Goal: Information Seeking & Learning: Learn about a topic

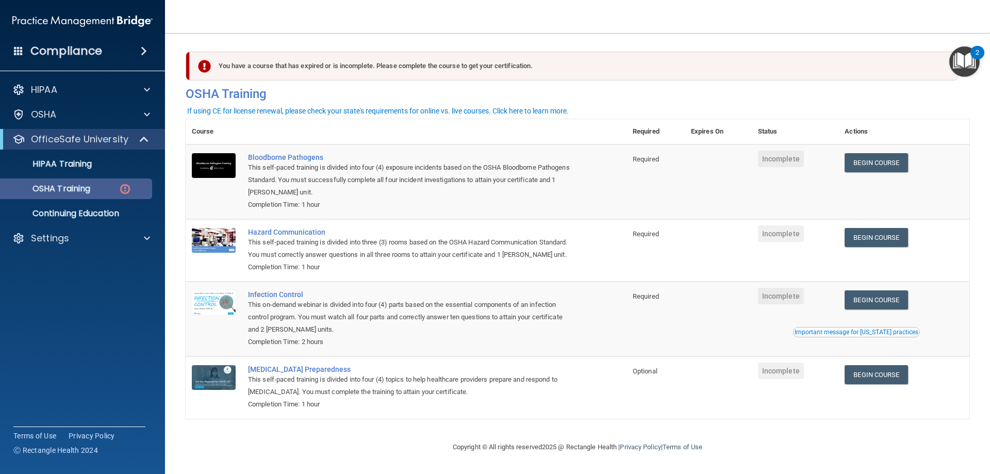
click at [60, 189] on p "OSHA Training" at bounding box center [48, 188] width 83 height 10
click at [873, 165] on link "Begin Course" at bounding box center [875, 162] width 63 height 19
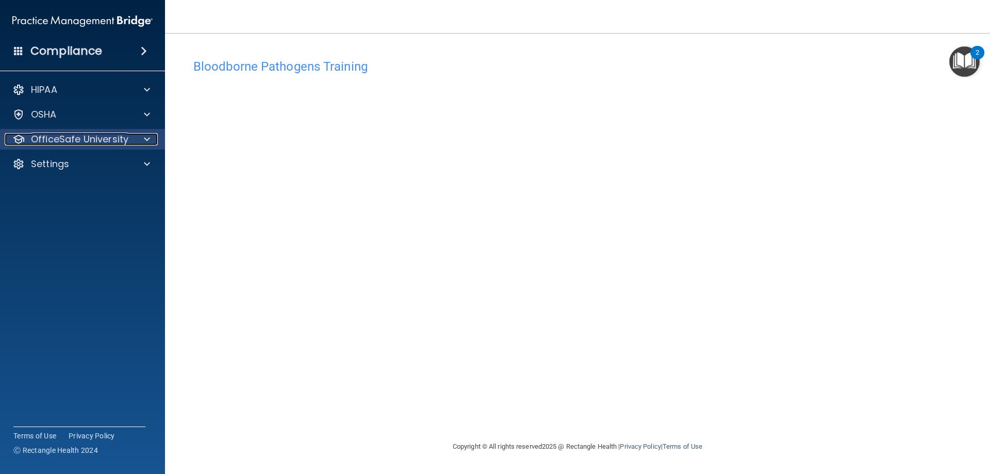
click at [119, 141] on p "OfficeSafe University" at bounding box center [79, 139] width 97 height 12
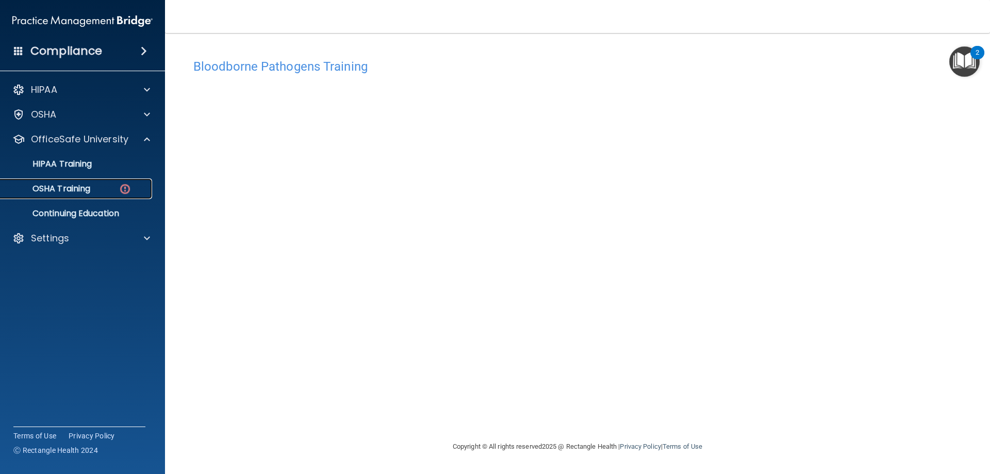
click at [89, 191] on p "OSHA Training" at bounding box center [48, 188] width 83 height 10
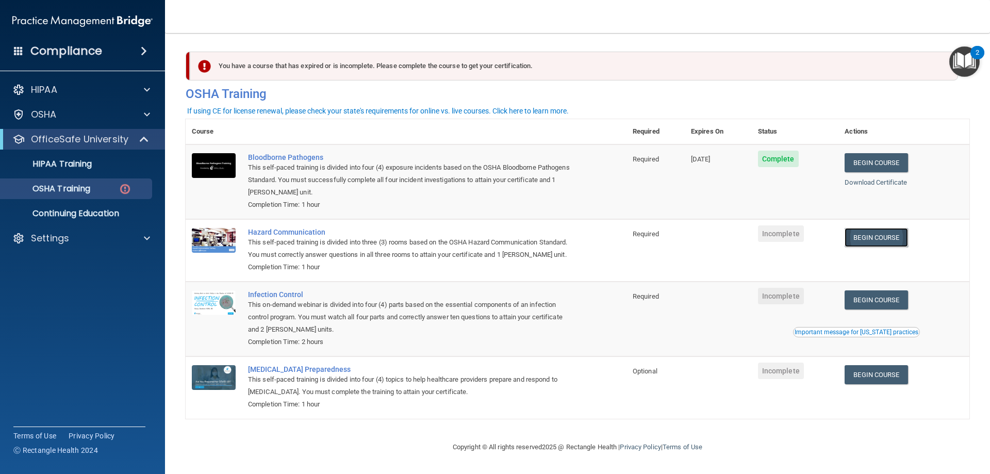
click at [857, 240] on link "Begin Course" at bounding box center [875, 237] width 63 height 19
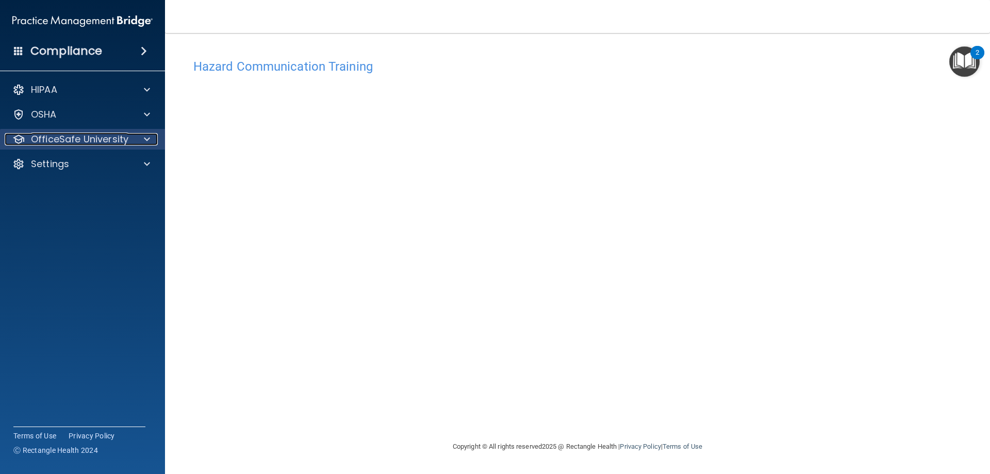
click at [67, 137] on p "OfficeSafe University" at bounding box center [79, 139] width 97 height 12
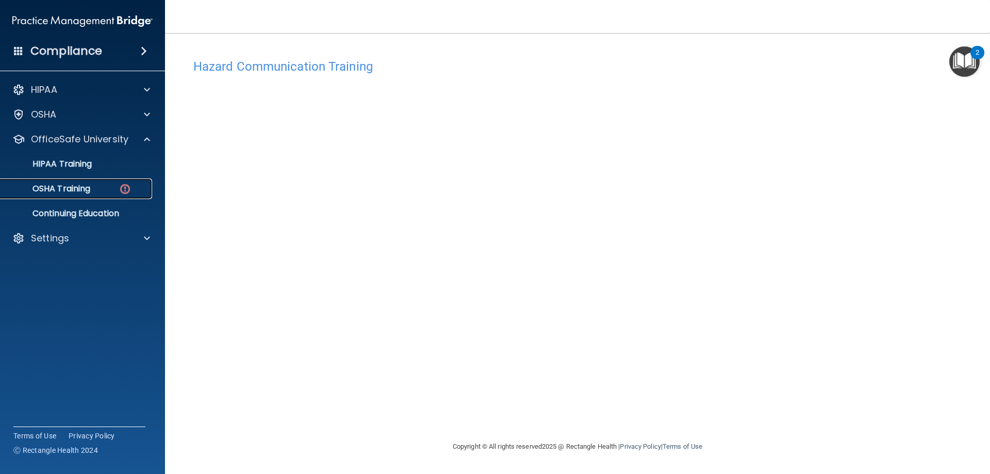
click at [82, 189] on p "OSHA Training" at bounding box center [48, 188] width 83 height 10
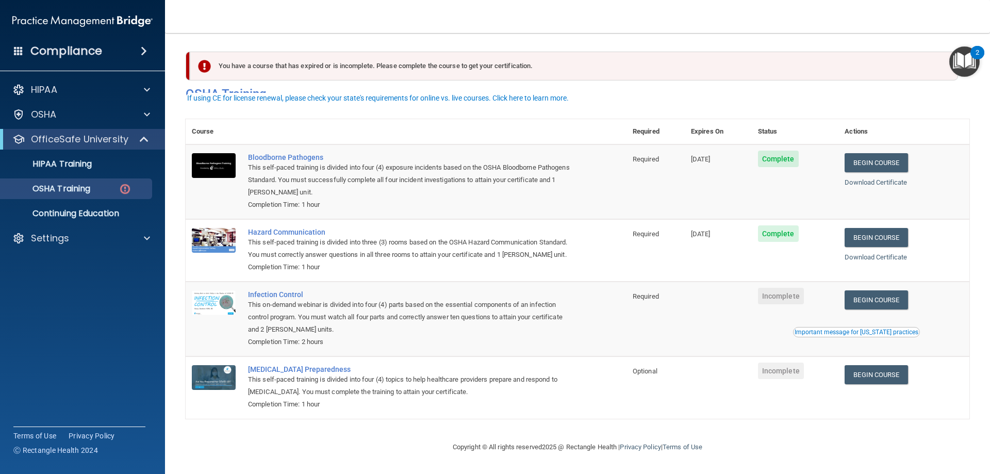
scroll to position [13, 0]
click at [874, 301] on link "Begin Course" at bounding box center [875, 299] width 63 height 19
click at [54, 189] on p "OSHA Training" at bounding box center [48, 188] width 83 height 10
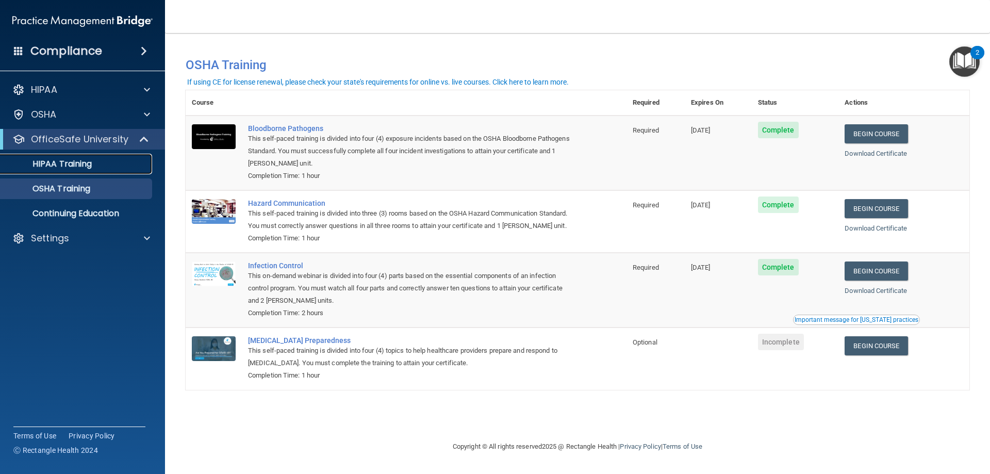
click at [79, 164] on p "HIPAA Training" at bounding box center [49, 164] width 85 height 10
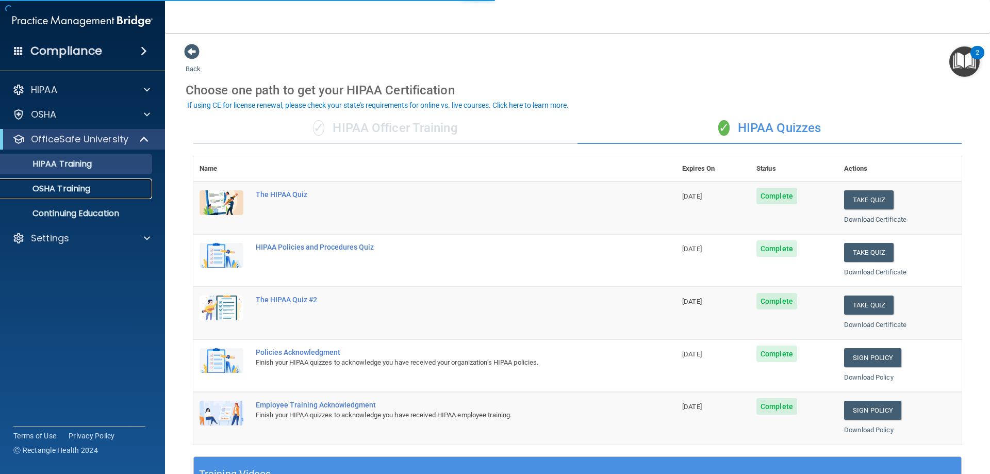
click at [81, 193] on p "OSHA Training" at bounding box center [48, 188] width 83 height 10
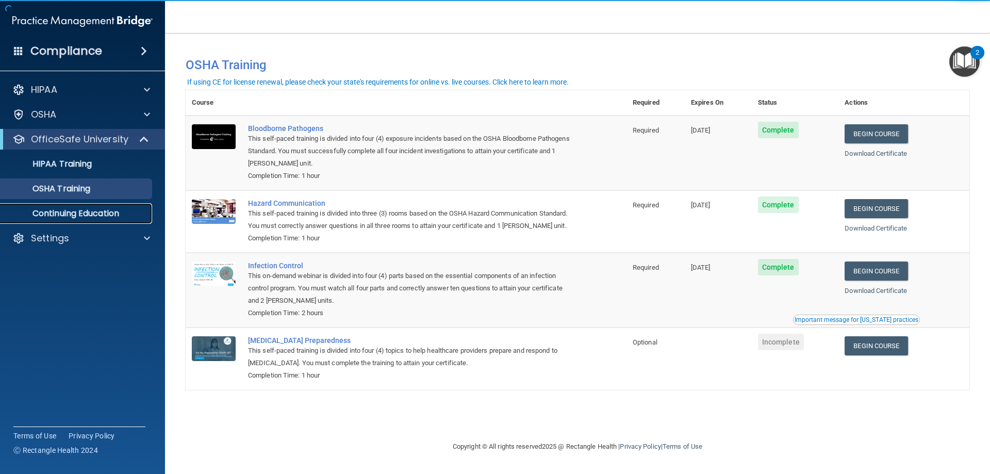
click at [74, 208] on p "Continuing Education" at bounding box center [77, 213] width 141 height 10
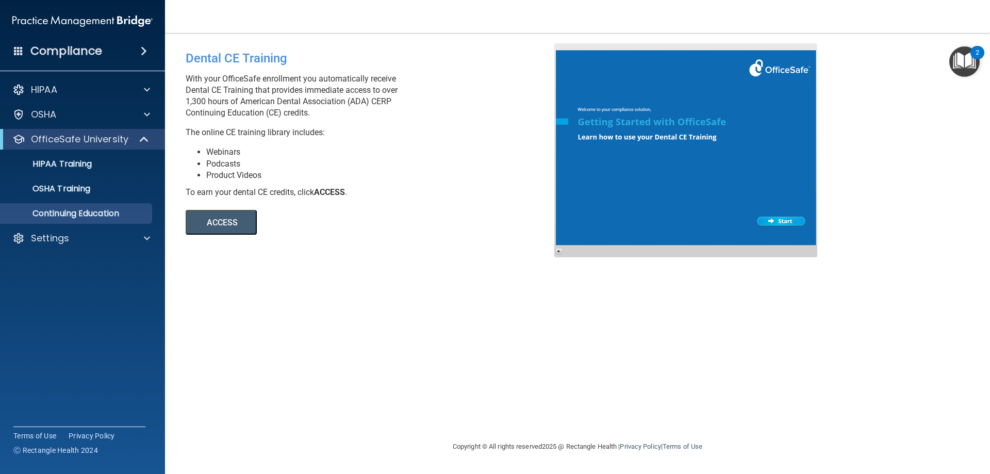
click at [69, 49] on h4 "Compliance" at bounding box center [66, 51] width 72 height 14
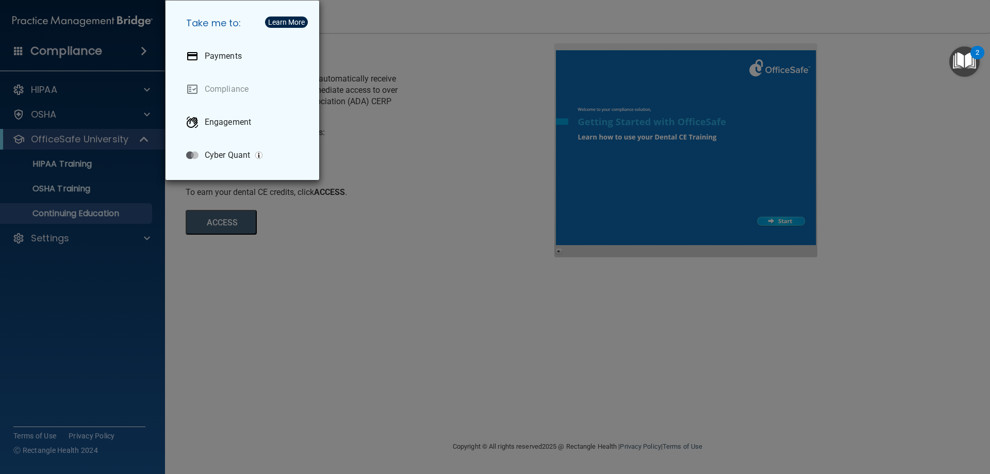
click at [69, 55] on div "Take me to: Payments Compliance Engagement Cyber Quant" at bounding box center [495, 237] width 990 height 474
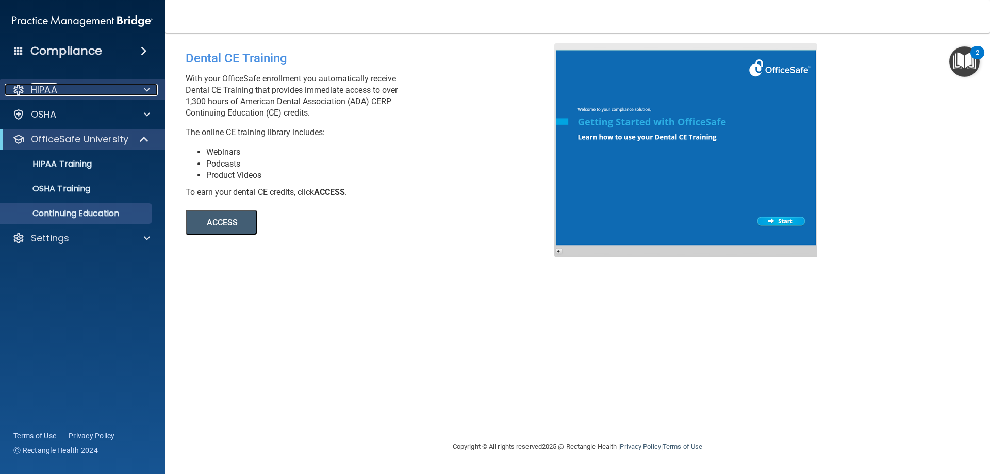
click at [69, 92] on div "HIPAA" at bounding box center [69, 89] width 128 height 12
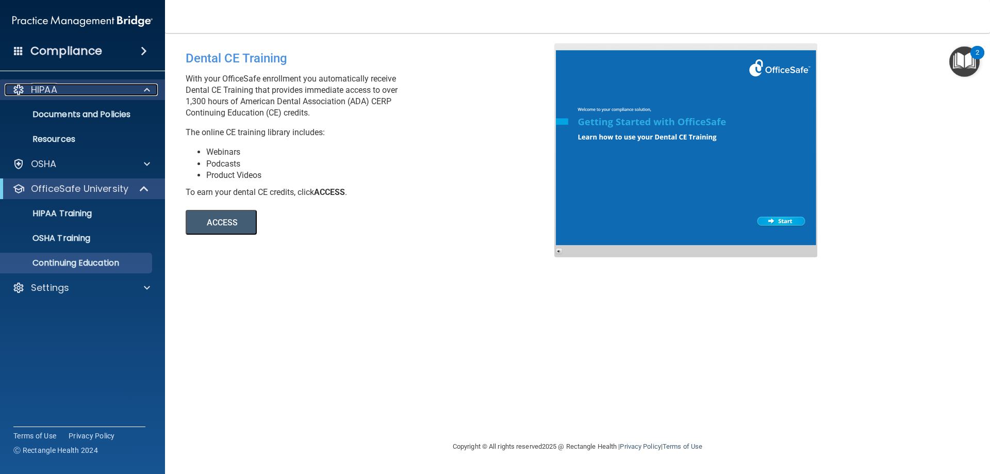
click at [69, 92] on div "HIPAA" at bounding box center [69, 89] width 128 height 12
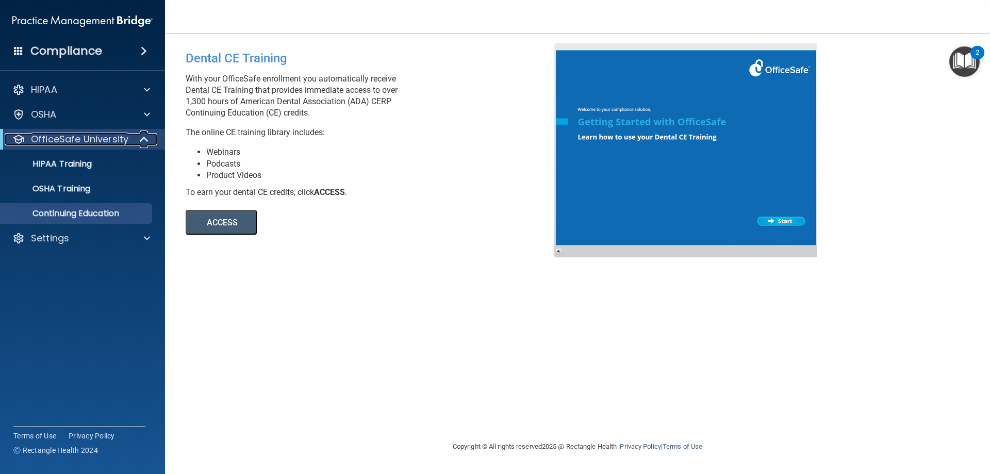
click at [69, 138] on p "OfficeSafe University" at bounding box center [79, 139] width 97 height 12
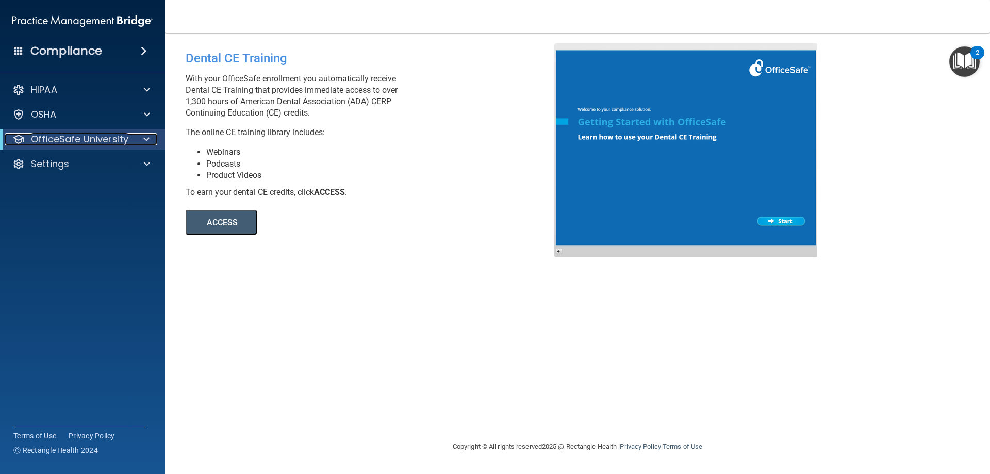
click at [69, 138] on p "OfficeSafe University" at bounding box center [79, 139] width 97 height 12
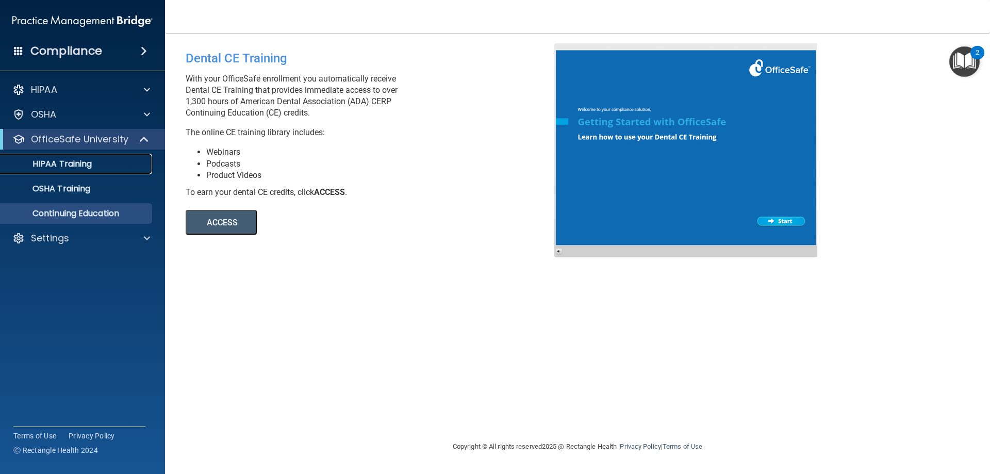
click at [67, 159] on p "HIPAA Training" at bounding box center [49, 164] width 85 height 10
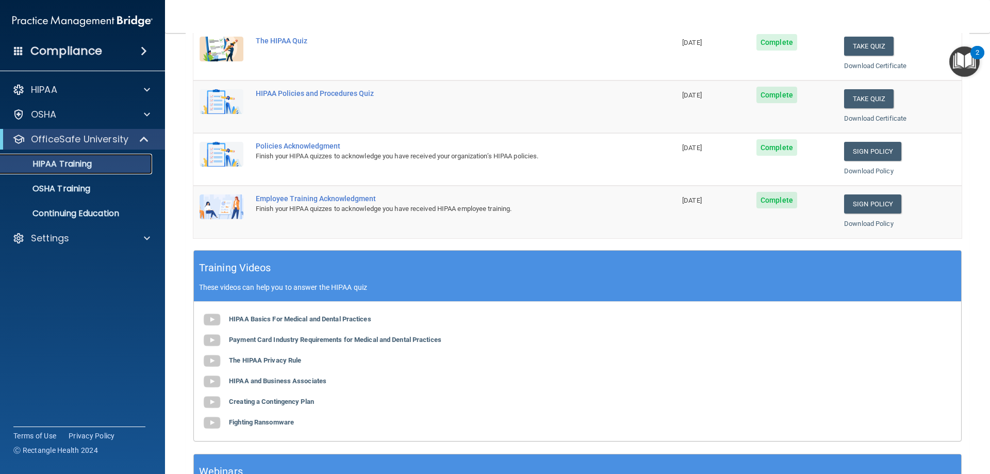
scroll to position [52, 0]
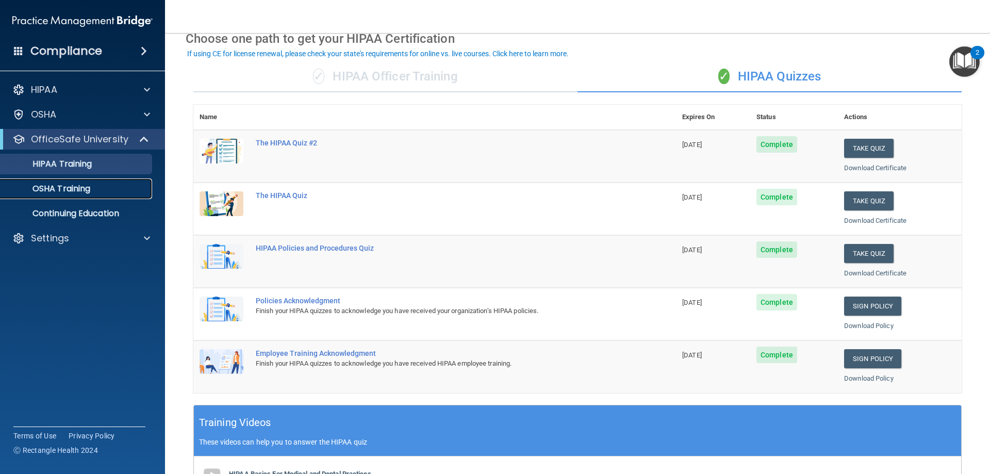
click at [85, 193] on p "OSHA Training" at bounding box center [48, 188] width 83 height 10
